Goal: Task Accomplishment & Management: Use online tool/utility

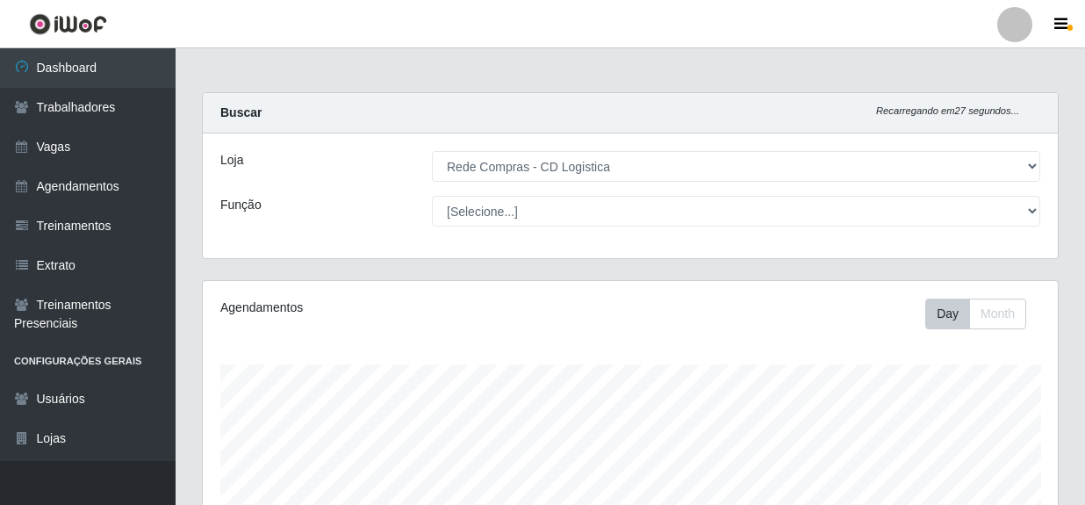
select select "429"
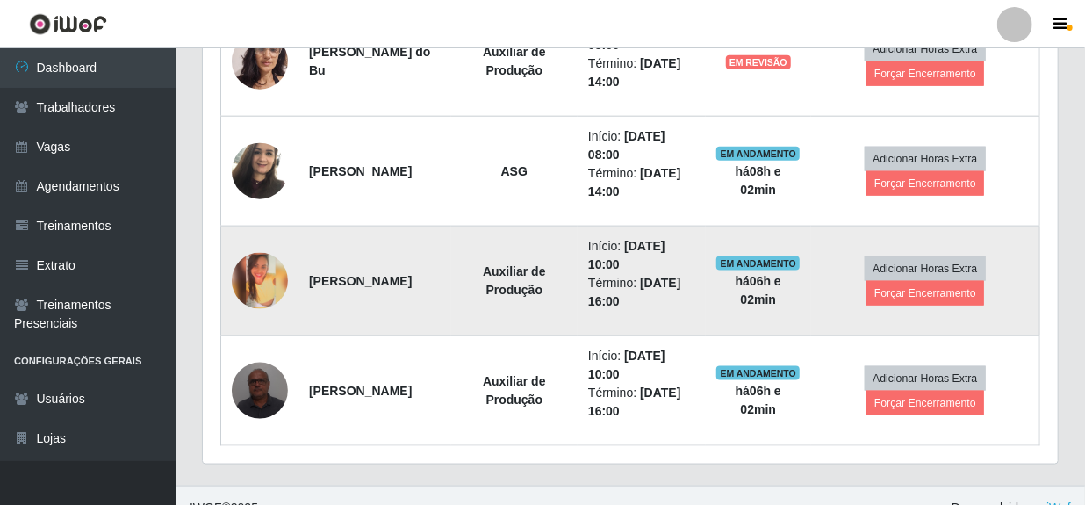
scroll to position [896, 0]
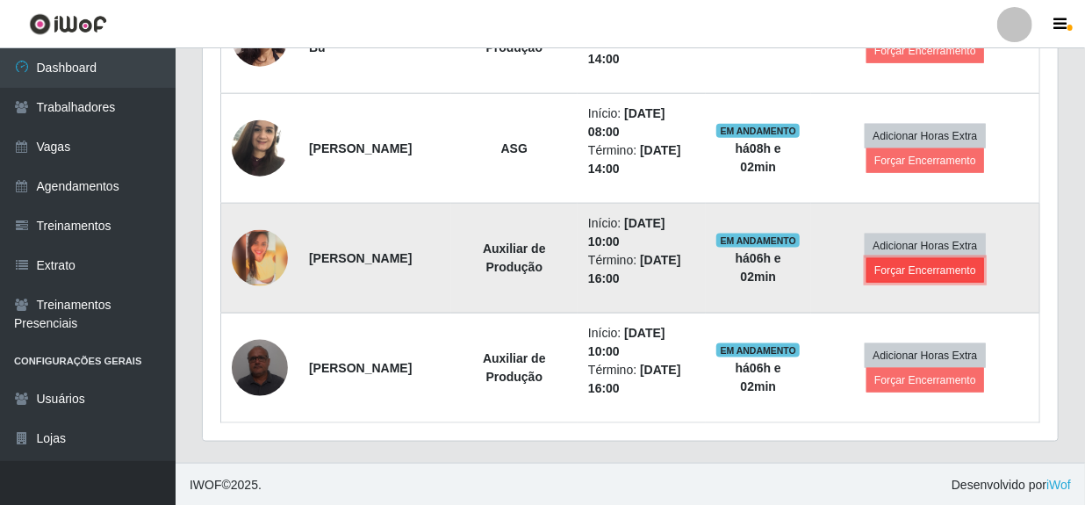
click at [950, 268] on button "Forçar Encerramento" at bounding box center [926, 270] width 118 height 25
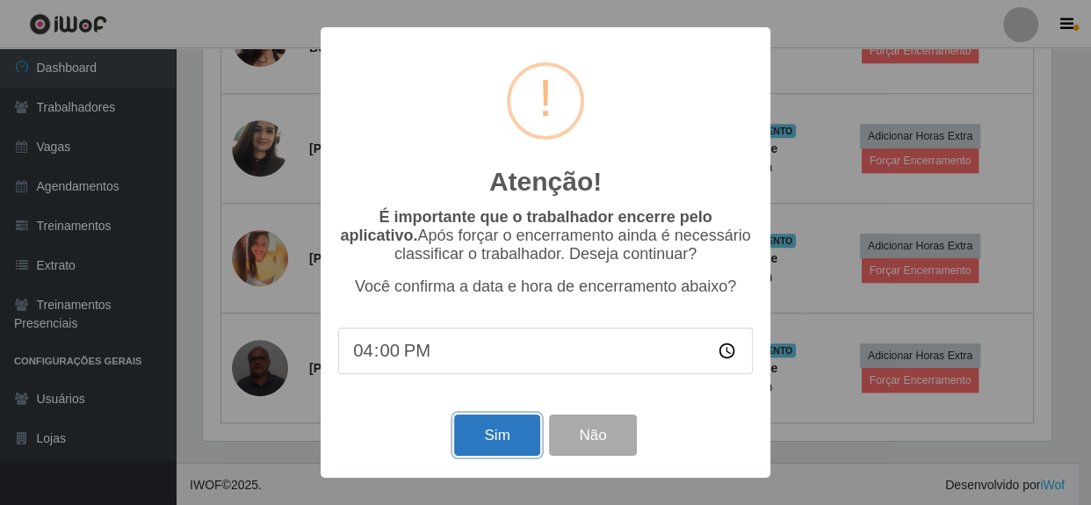
click at [500, 436] on button "Sim" at bounding box center [496, 434] width 85 height 41
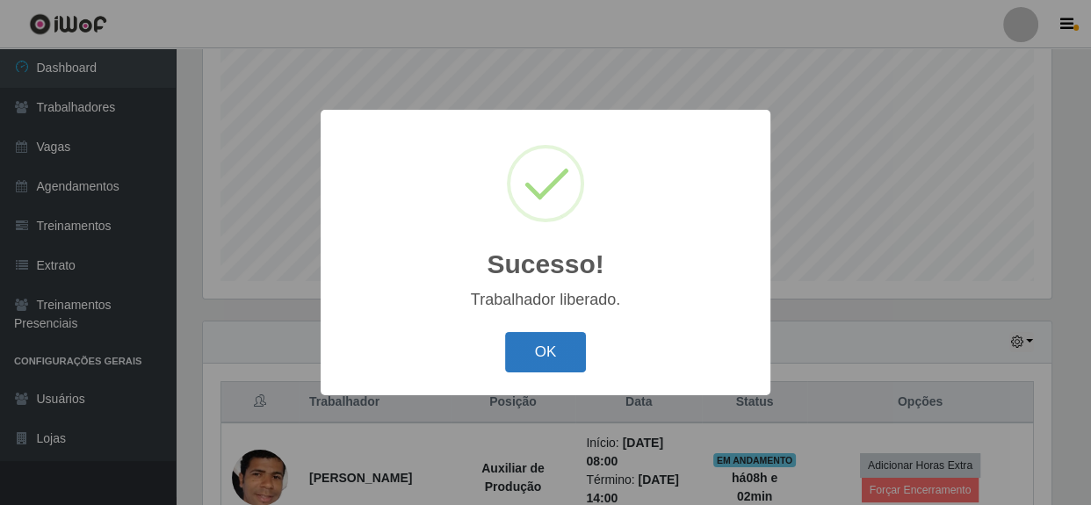
click at [537, 357] on button "OK" at bounding box center [546, 352] width 82 height 41
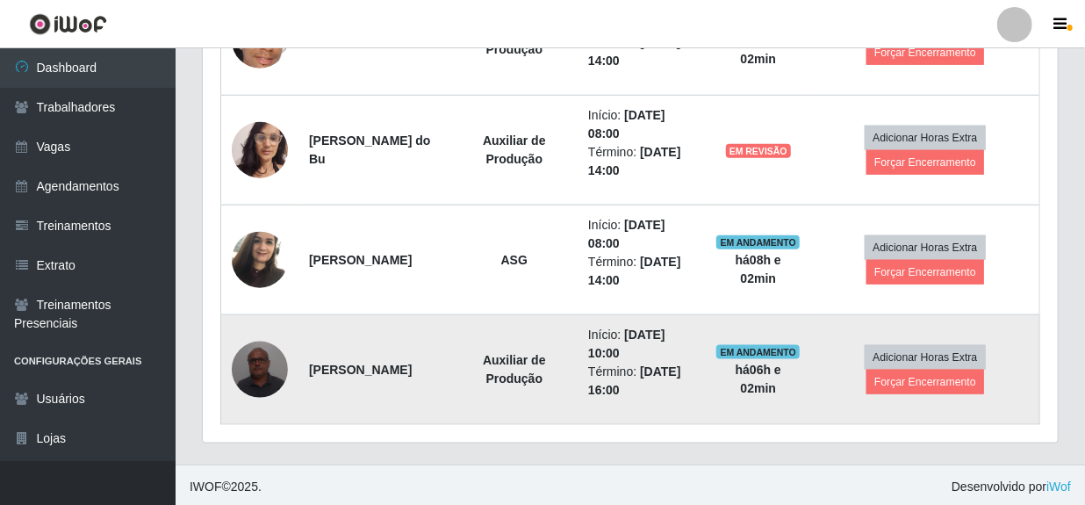
scroll to position [785, 0]
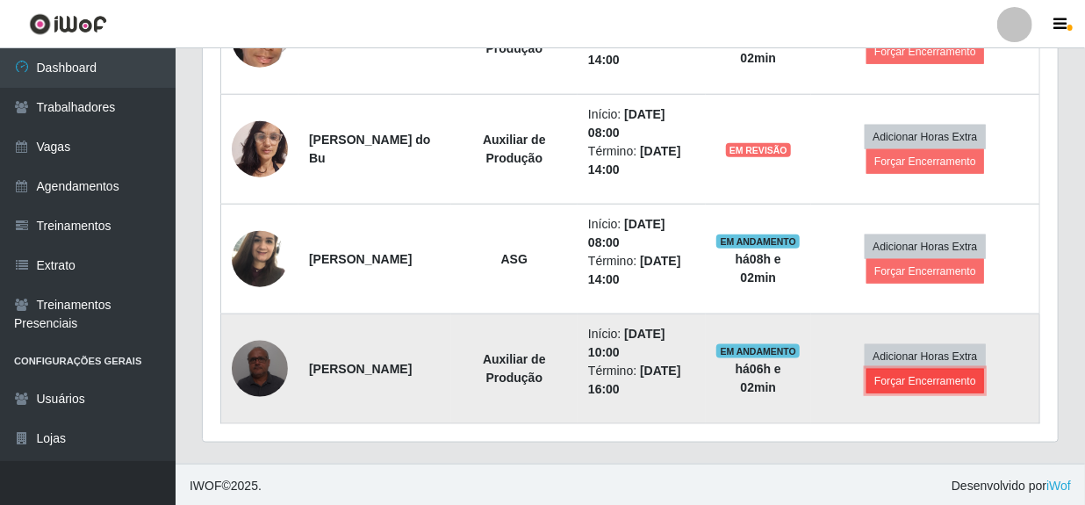
click at [916, 385] on button "Forçar Encerramento" at bounding box center [926, 381] width 118 height 25
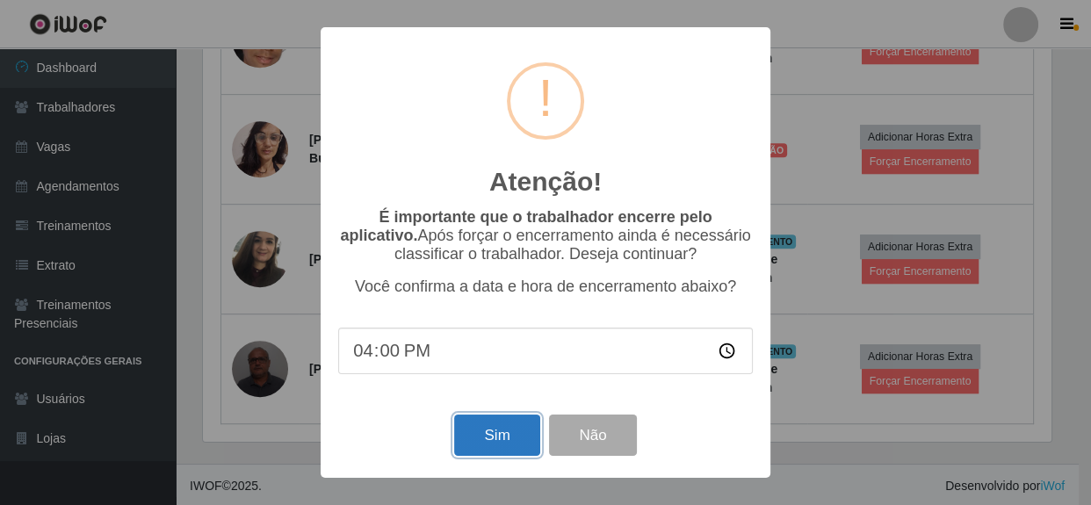
click at [514, 433] on button "Sim" at bounding box center [496, 434] width 85 height 41
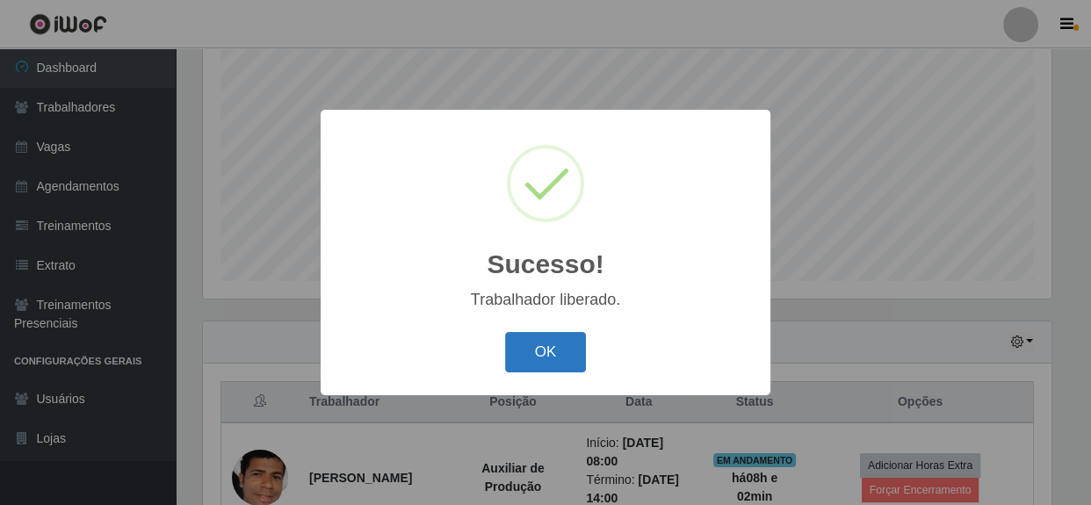
click at [515, 359] on button "OK" at bounding box center [546, 352] width 82 height 41
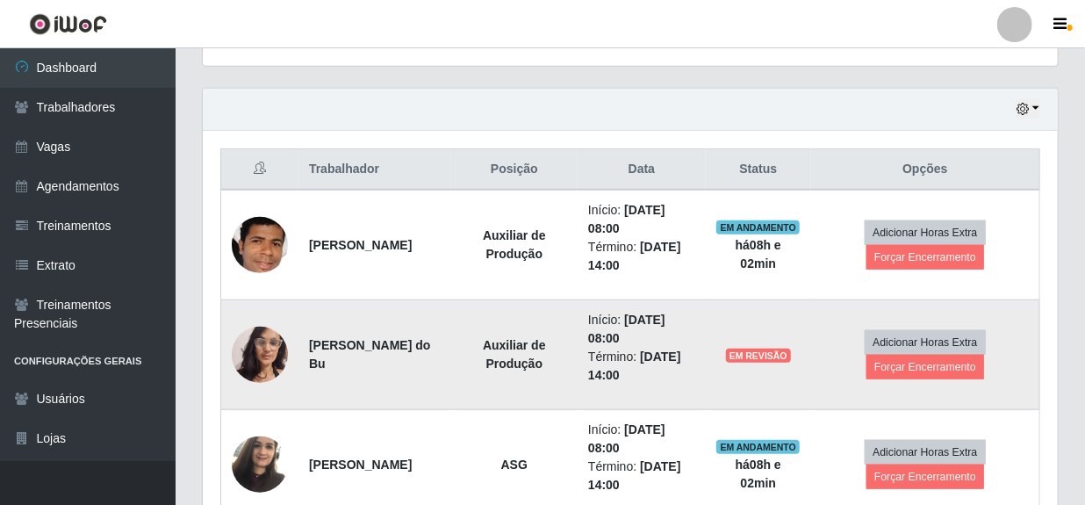
scroll to position [587, 0]
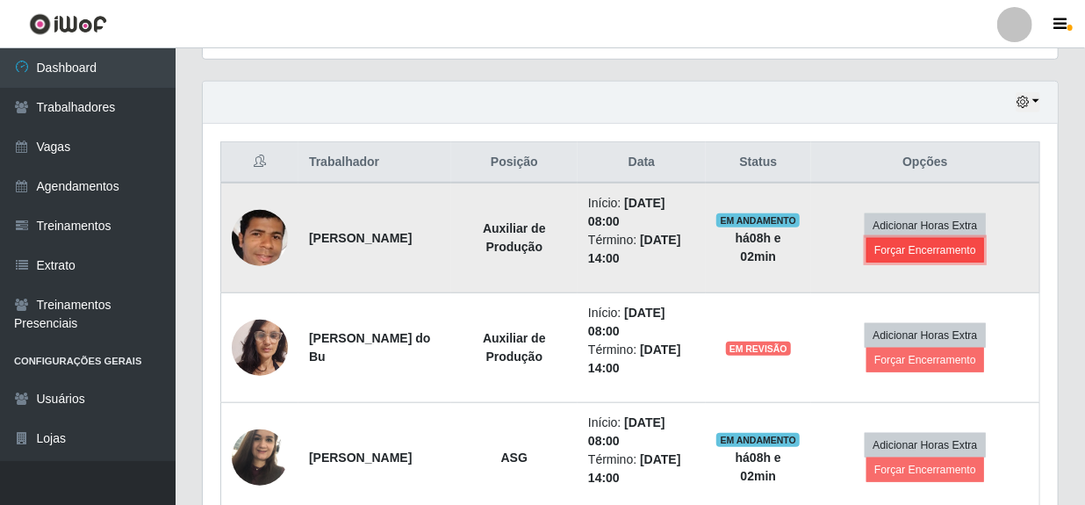
click at [913, 243] on button "Forçar Encerramento" at bounding box center [926, 250] width 118 height 25
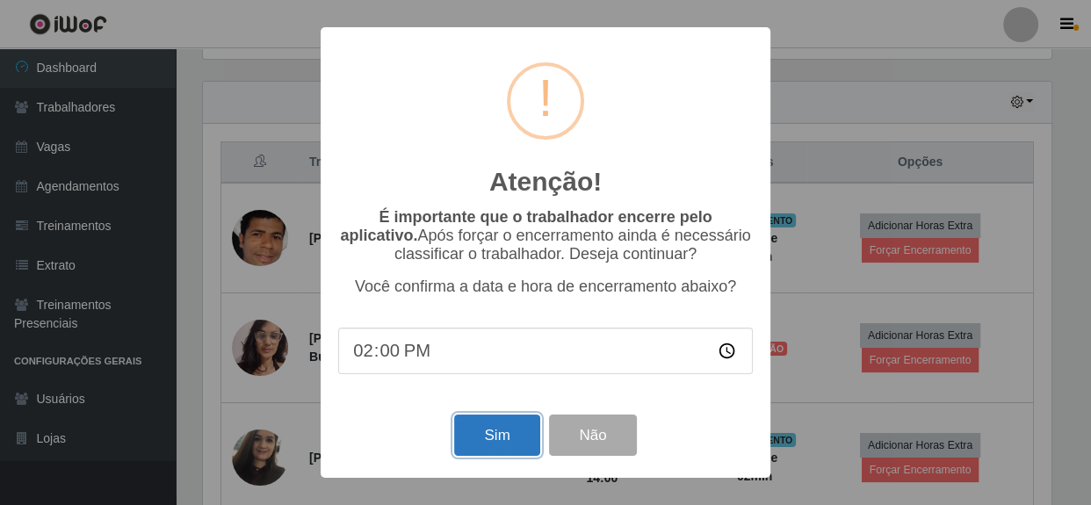
click at [485, 449] on button "Sim" at bounding box center [496, 434] width 85 height 41
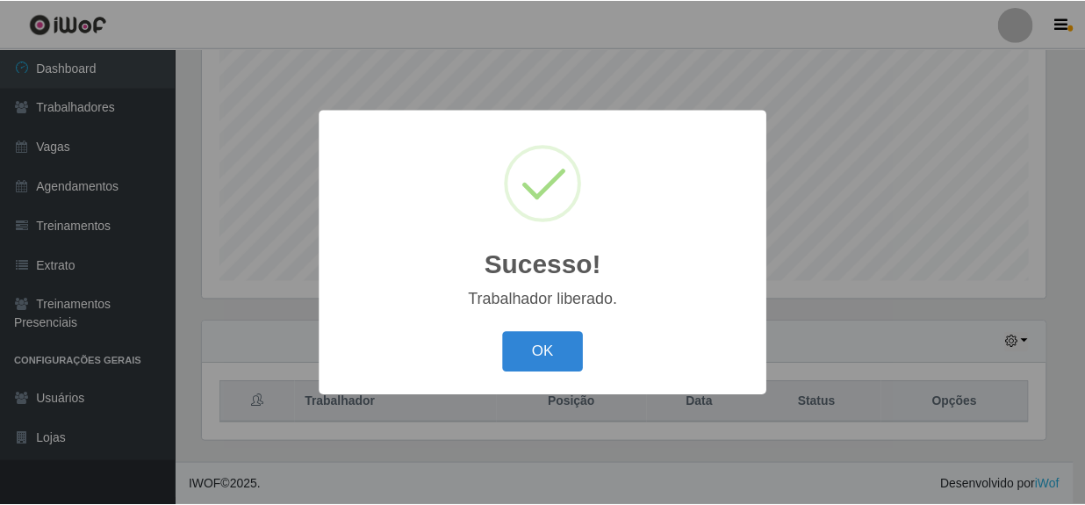
scroll to position [0, 0]
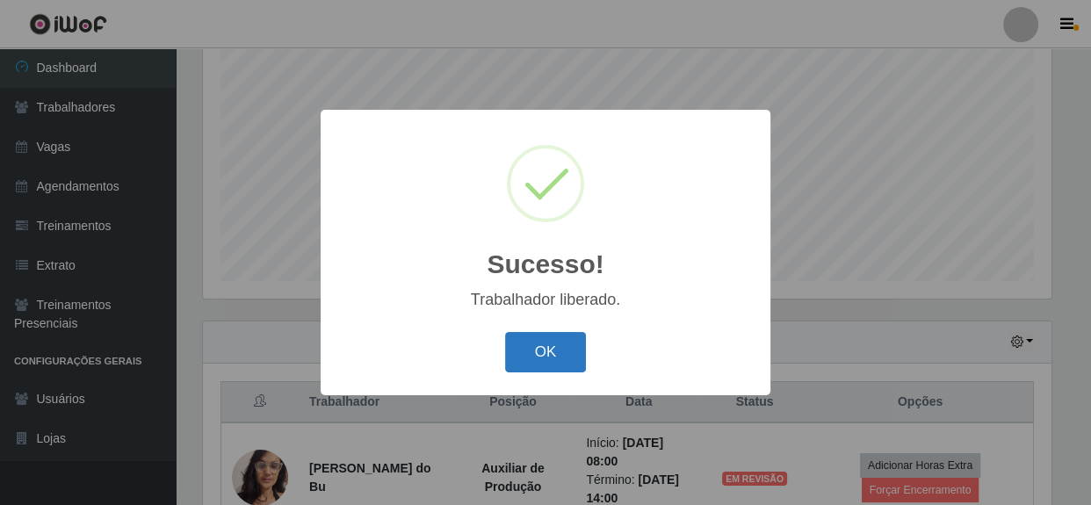
click at [540, 364] on button "OK" at bounding box center [546, 352] width 82 height 41
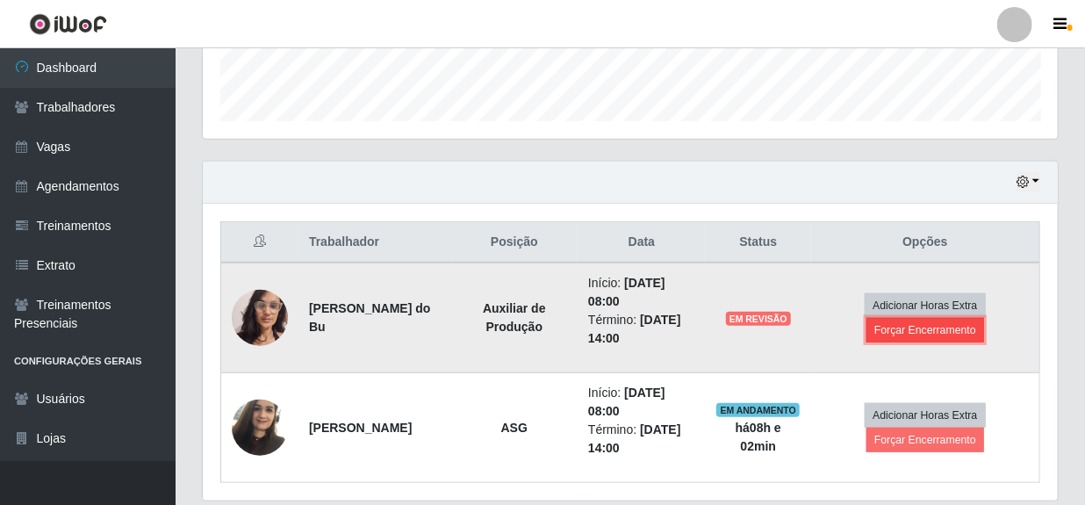
click at [923, 329] on button "Forçar Encerramento" at bounding box center [926, 330] width 118 height 25
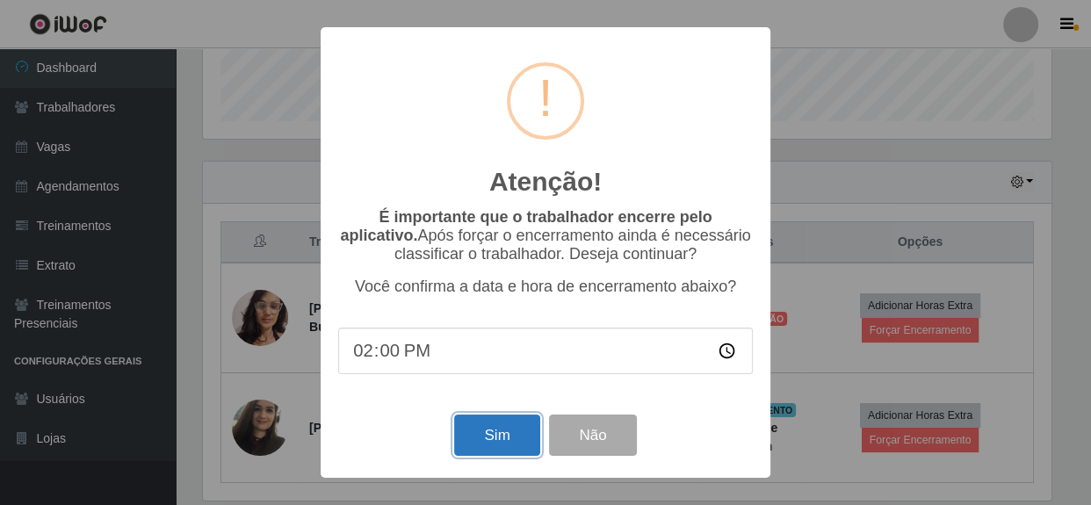
click at [501, 446] on button "Sim" at bounding box center [496, 434] width 85 height 41
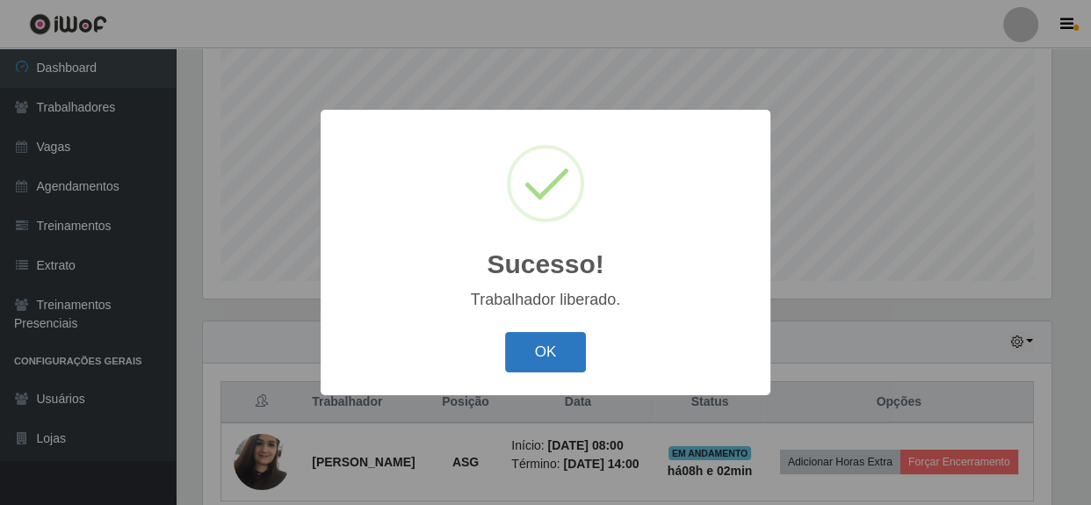
click at [552, 358] on button "OK" at bounding box center [546, 352] width 82 height 41
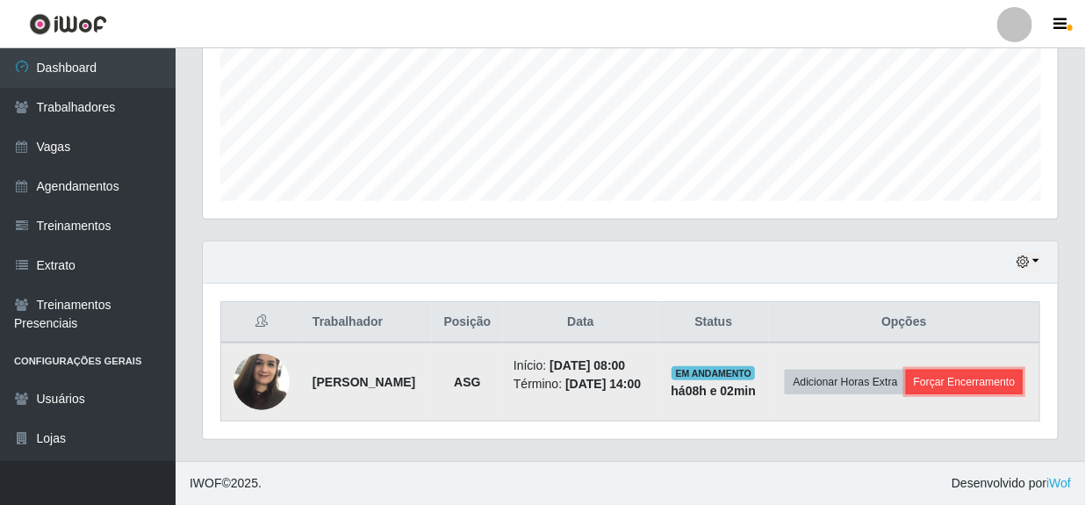
click at [906, 394] on button "Forçar Encerramento" at bounding box center [965, 382] width 118 height 25
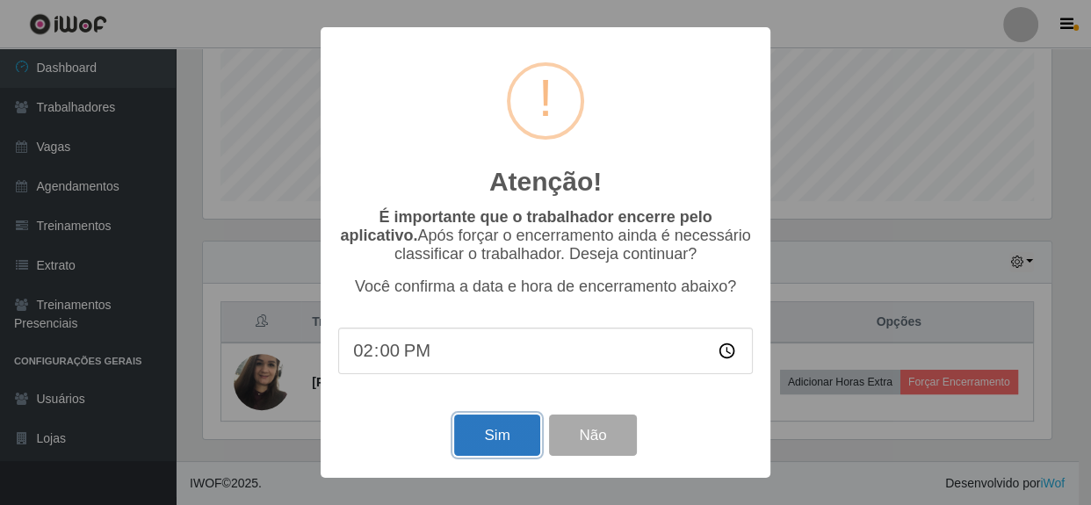
click at [506, 441] on button "Sim" at bounding box center [496, 434] width 85 height 41
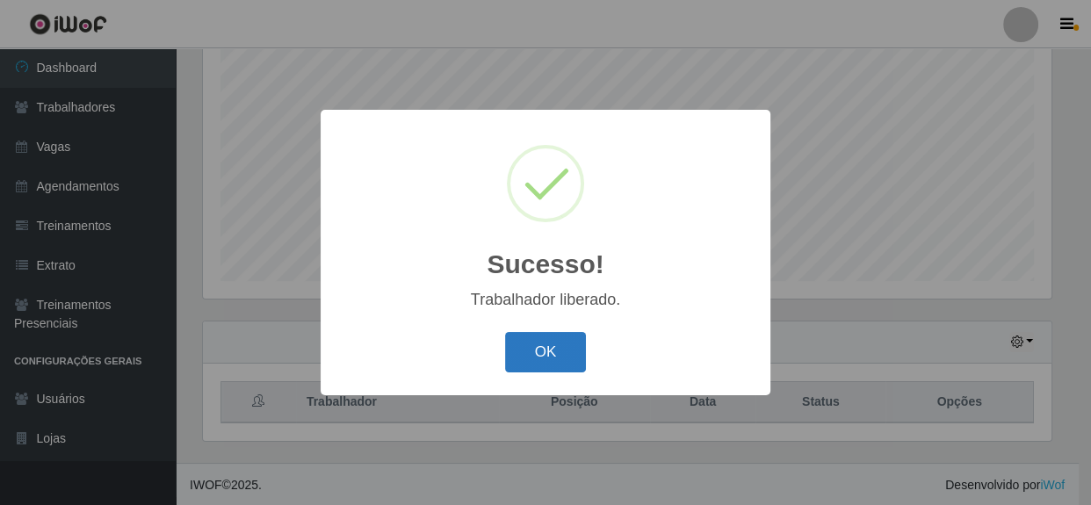
click at [537, 347] on button "OK" at bounding box center [546, 352] width 82 height 41
